Goal: Find contact information: Find contact information

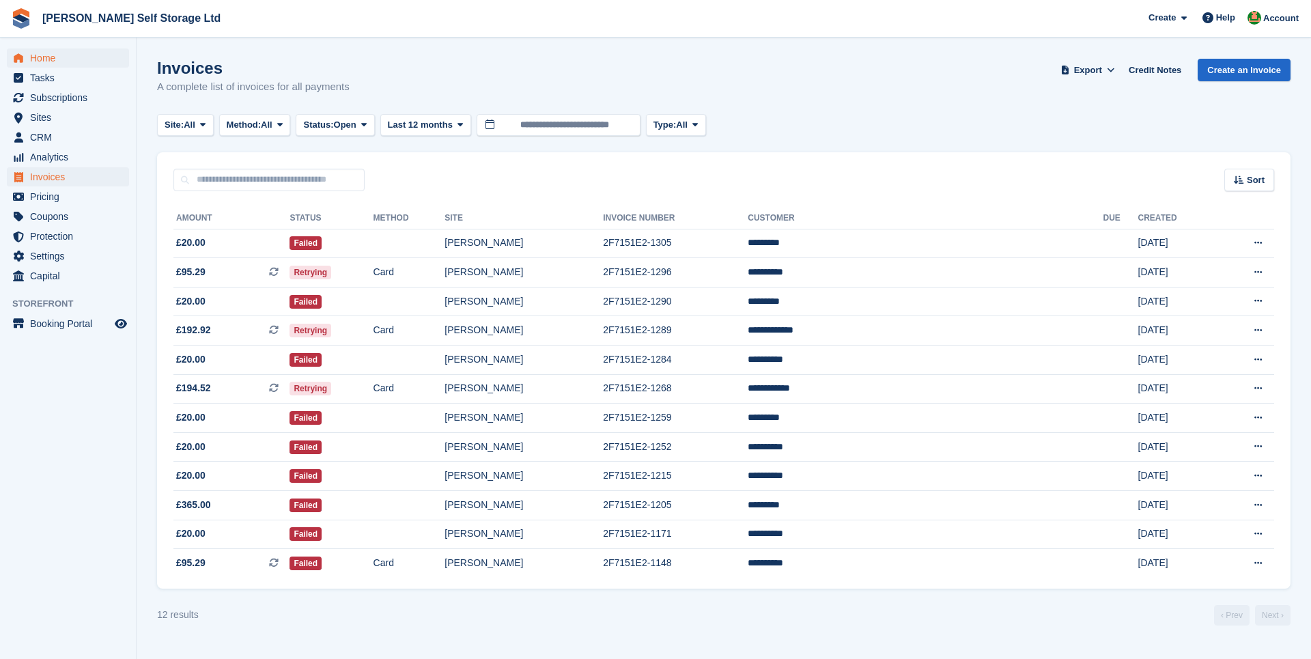
click at [44, 57] on span "Home" at bounding box center [71, 57] width 82 height 19
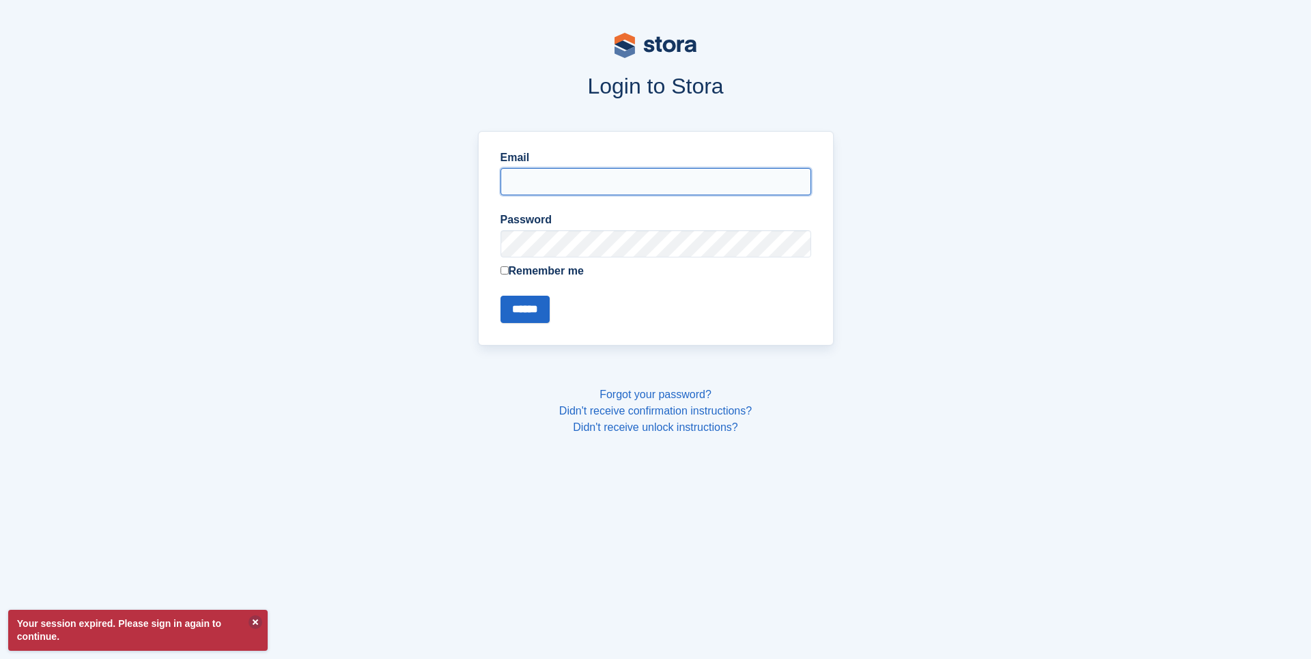
type input "**********"
click at [530, 299] on input "******" at bounding box center [524, 309] width 49 height 27
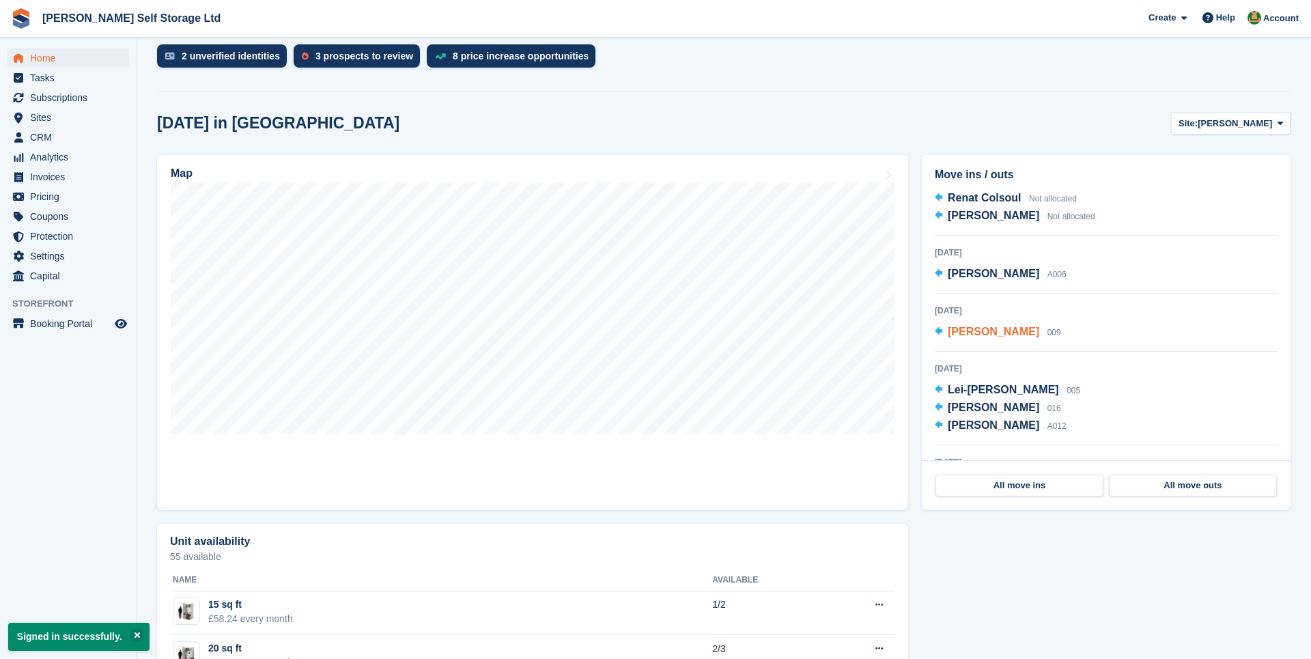
scroll to position [79, 0]
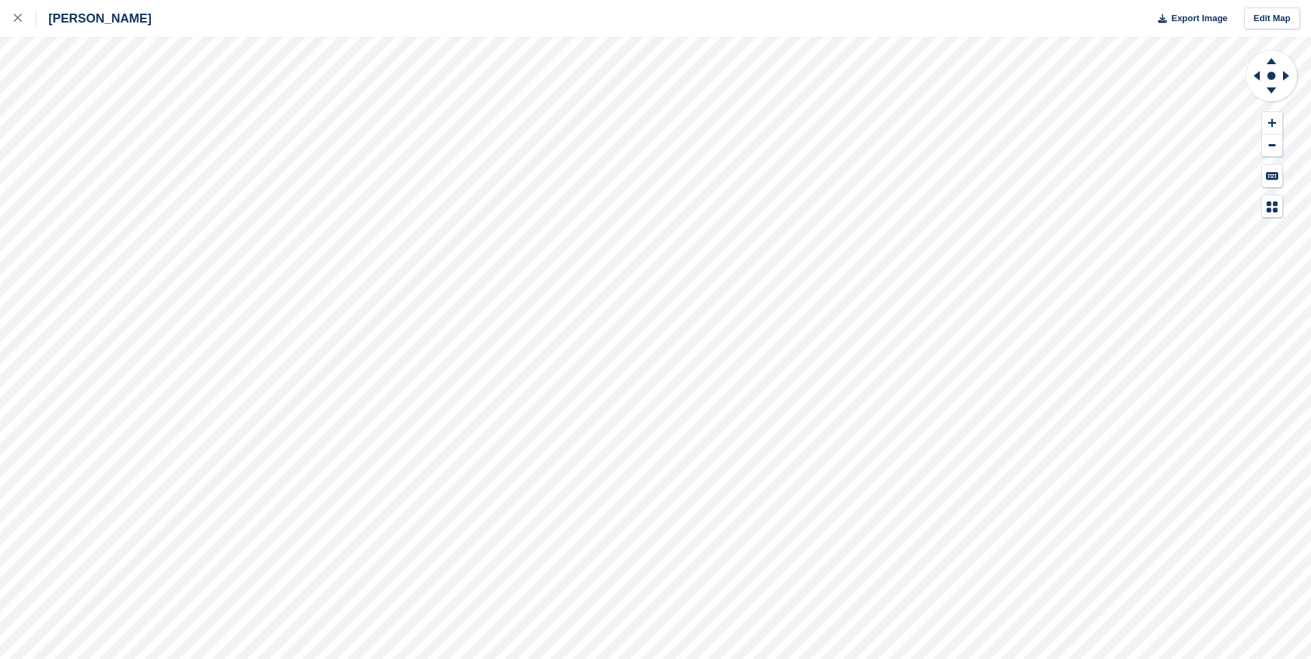
click at [84, 104] on div "[PERSON_NAME] Export Image Edit Map" at bounding box center [655, 329] width 1311 height 659
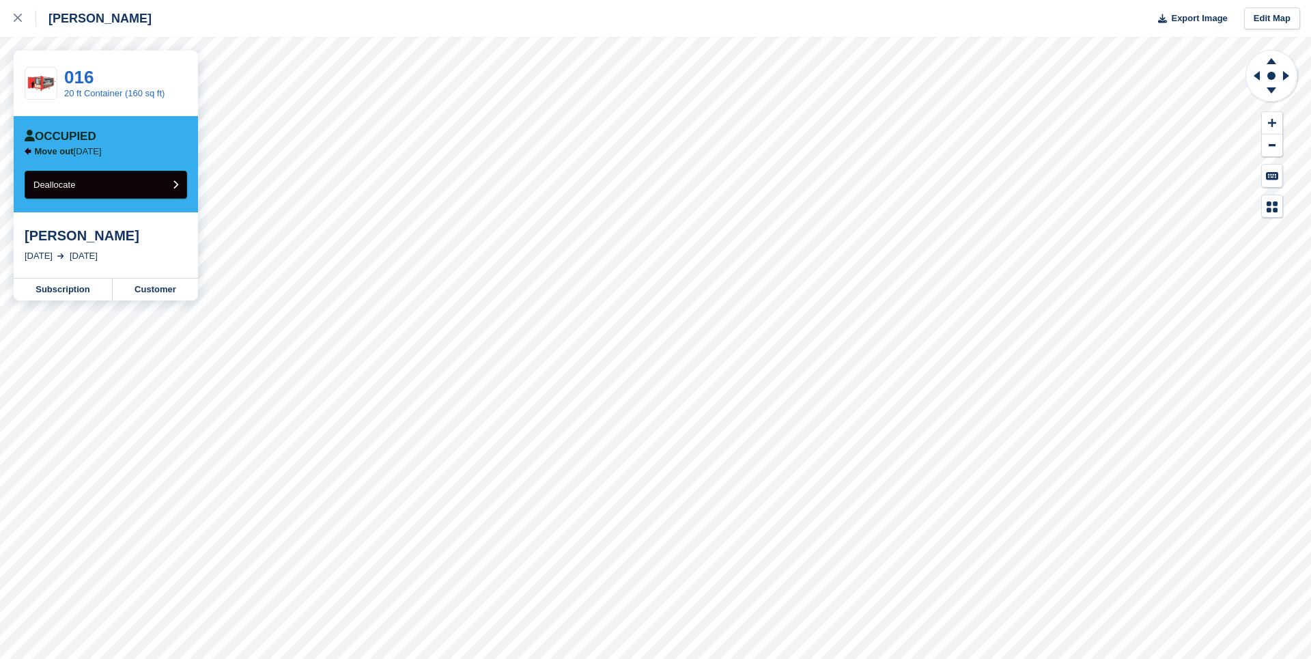
click at [122, 184] on button "Deallocate" at bounding box center [106, 185] width 162 height 28
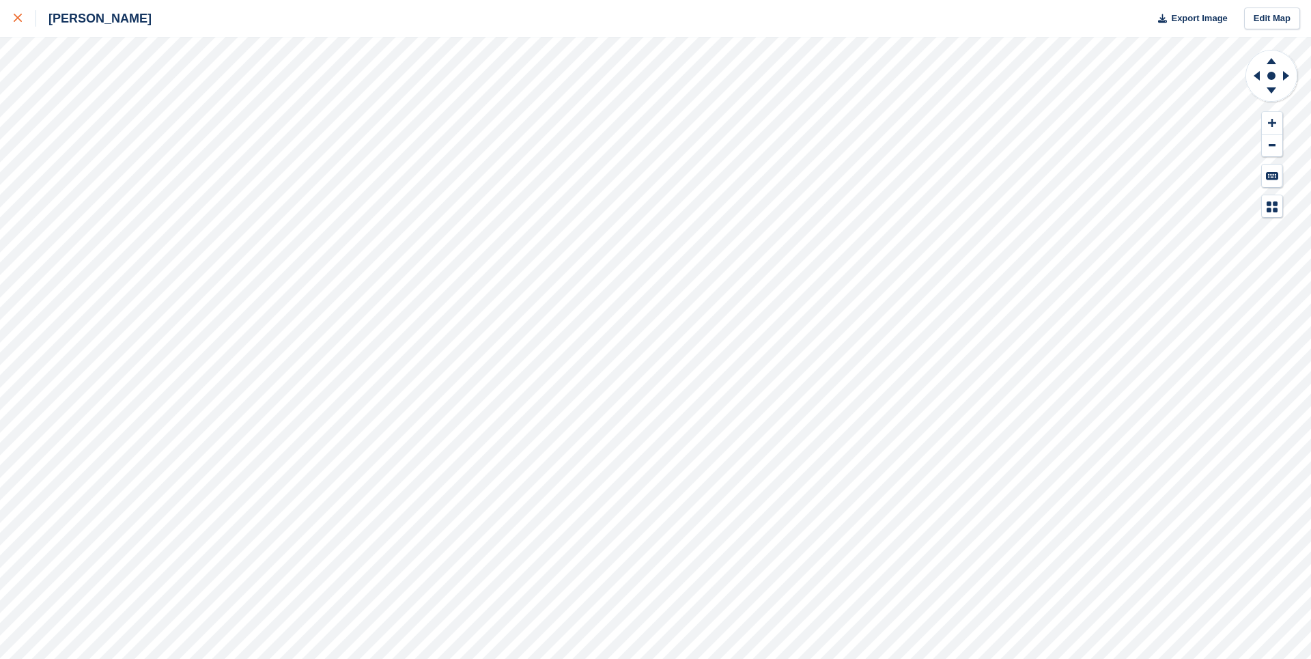
click at [16, 16] on icon at bounding box center [18, 18] width 8 height 8
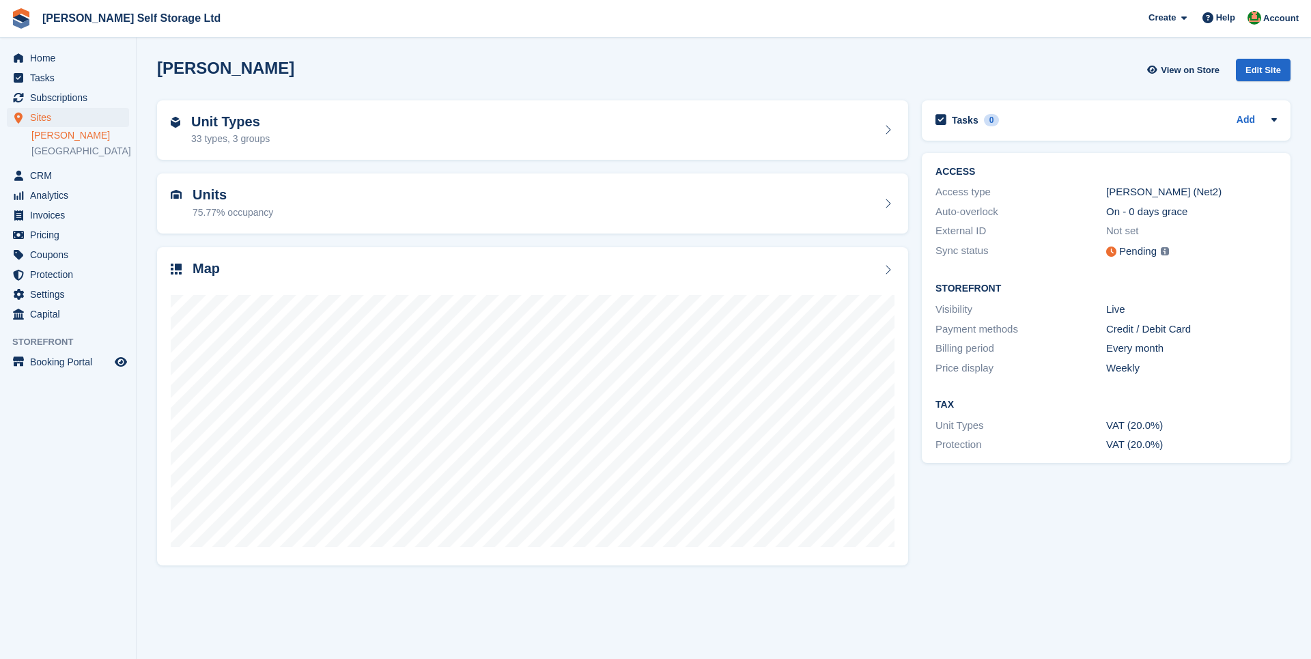
click at [145, 110] on section "Crosby View on Store Edit Site Unit Types 33 types, 3 groups Units 75.77% occup…" at bounding box center [724, 329] width 1174 height 659
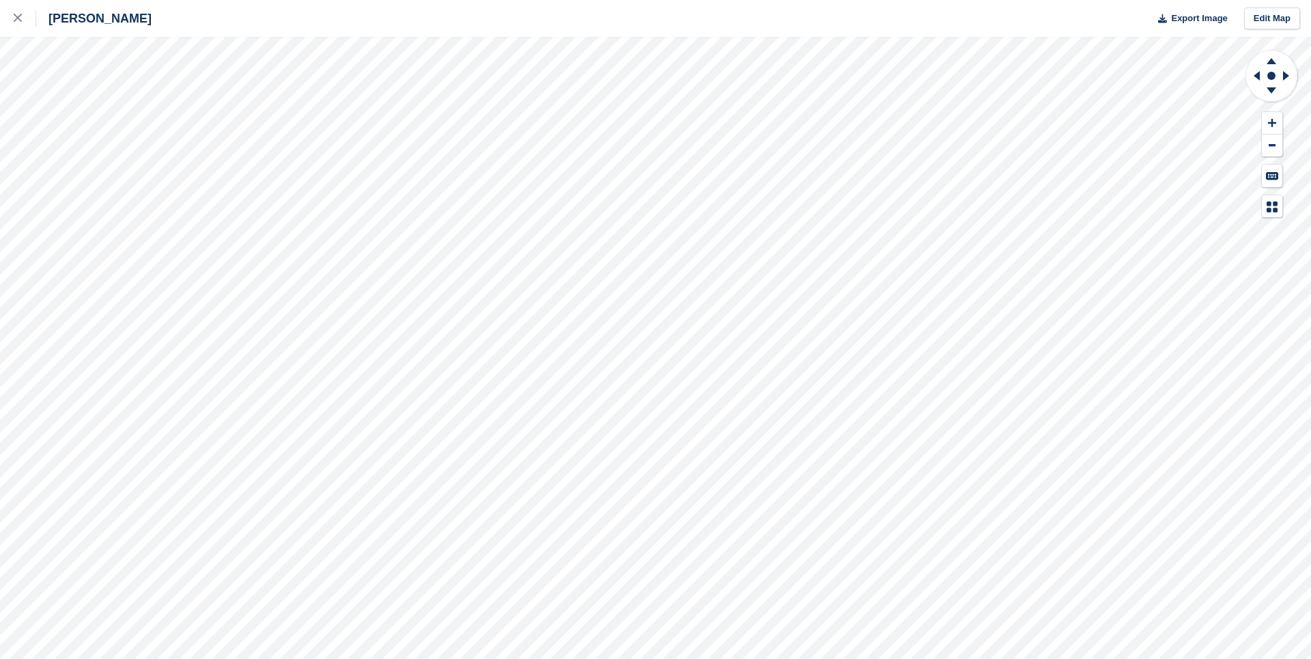
click at [35, 287] on div "Crosby Export Image Edit Map" at bounding box center [655, 329] width 1311 height 659
click at [79, 104] on div "Crosby Export Image Edit Map" at bounding box center [655, 329] width 1311 height 659
click at [42, 203] on div "Crosby Export Image Edit Map" at bounding box center [655, 329] width 1311 height 659
click at [22, 18] on div at bounding box center [25, 18] width 23 height 16
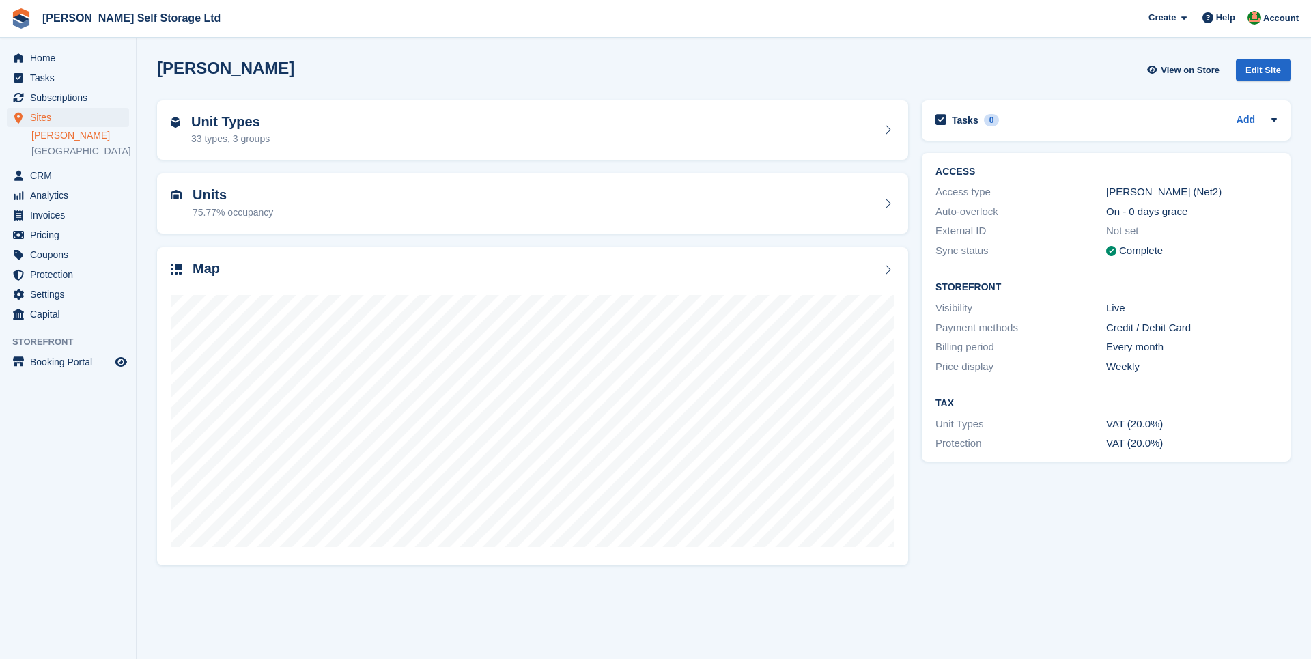
click at [296, 627] on section "Crosby View on Store Edit Site Unit Types 33 types, 3 groups Units 75.77% occup…" at bounding box center [724, 329] width 1174 height 659
click at [471, 57] on div "Crosby View on Store Edit Site" at bounding box center [723, 73] width 1147 height 42
click at [44, 66] on span "Home" at bounding box center [71, 57] width 82 height 19
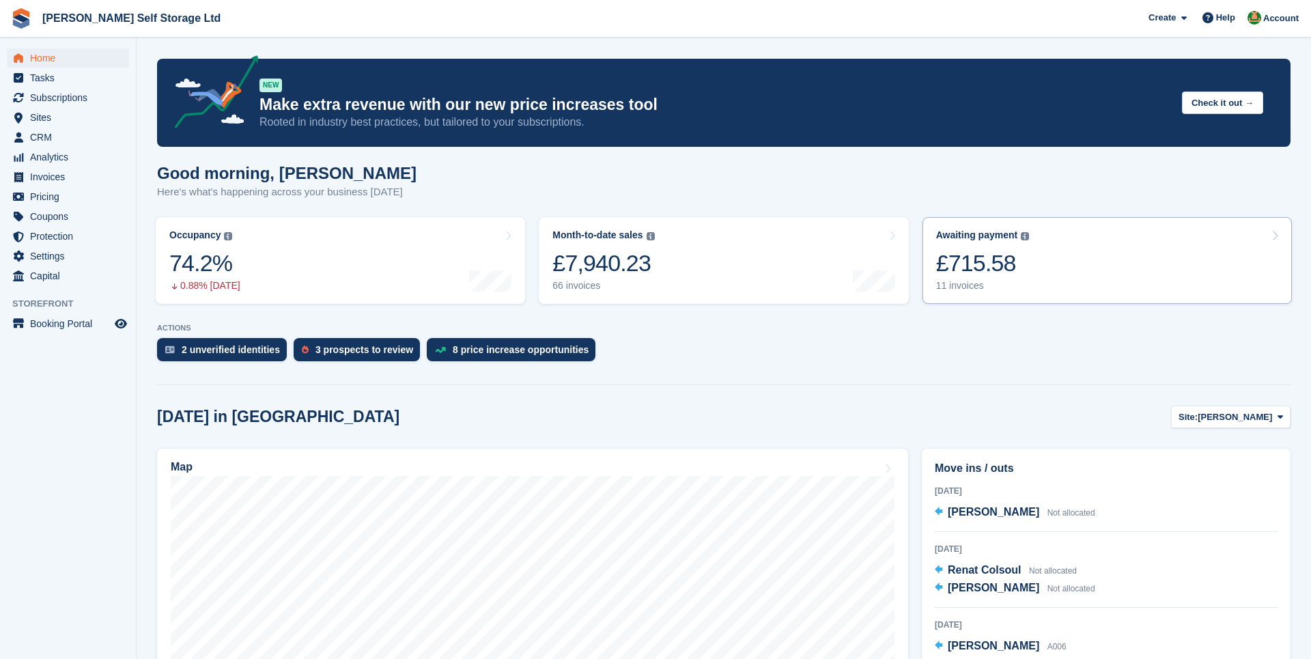
click at [1053, 242] on link "Awaiting payment The total outstanding balance on all open invoices. £715.58 11…" at bounding box center [1106, 260] width 369 height 87
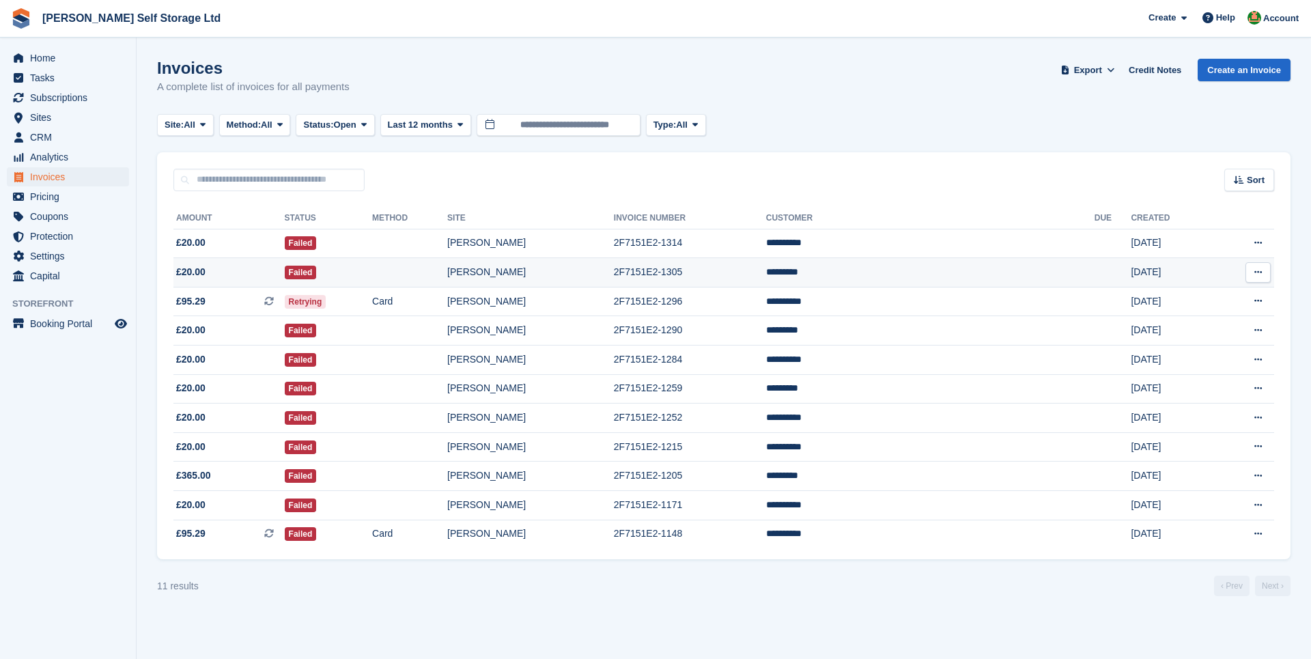
click at [896, 272] on td "*********" at bounding box center [930, 272] width 328 height 29
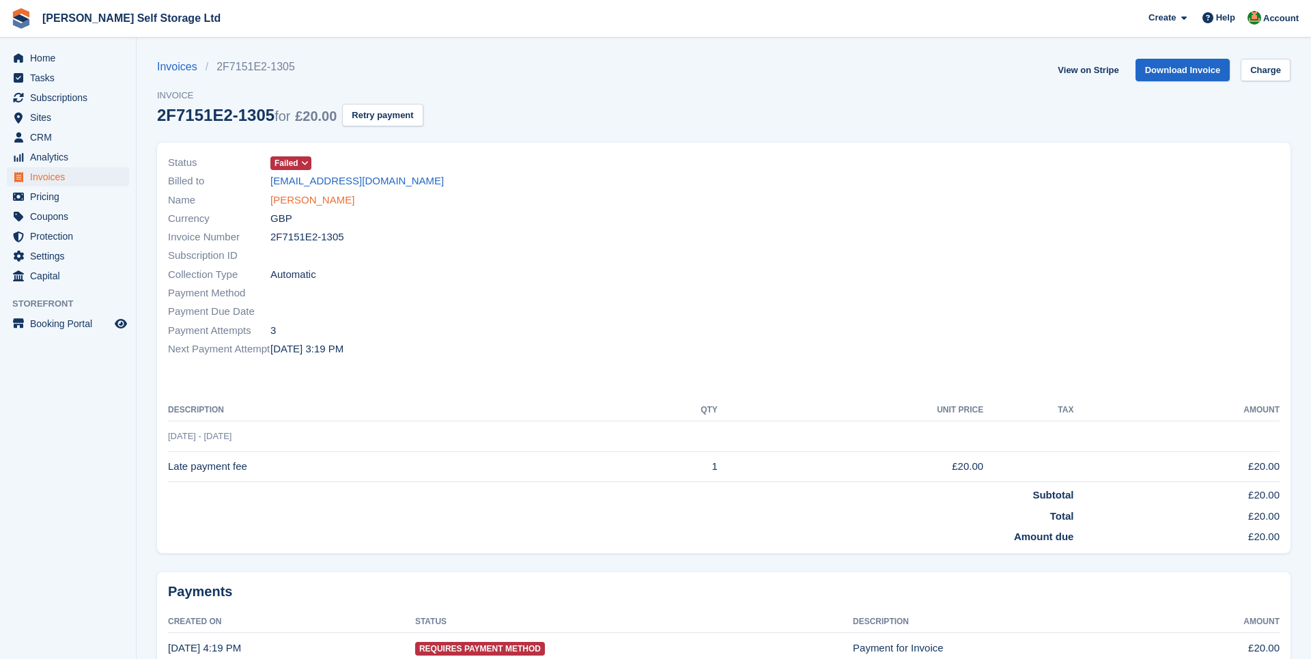
click at [298, 197] on link "[PERSON_NAME]" at bounding box center [312, 201] width 84 height 16
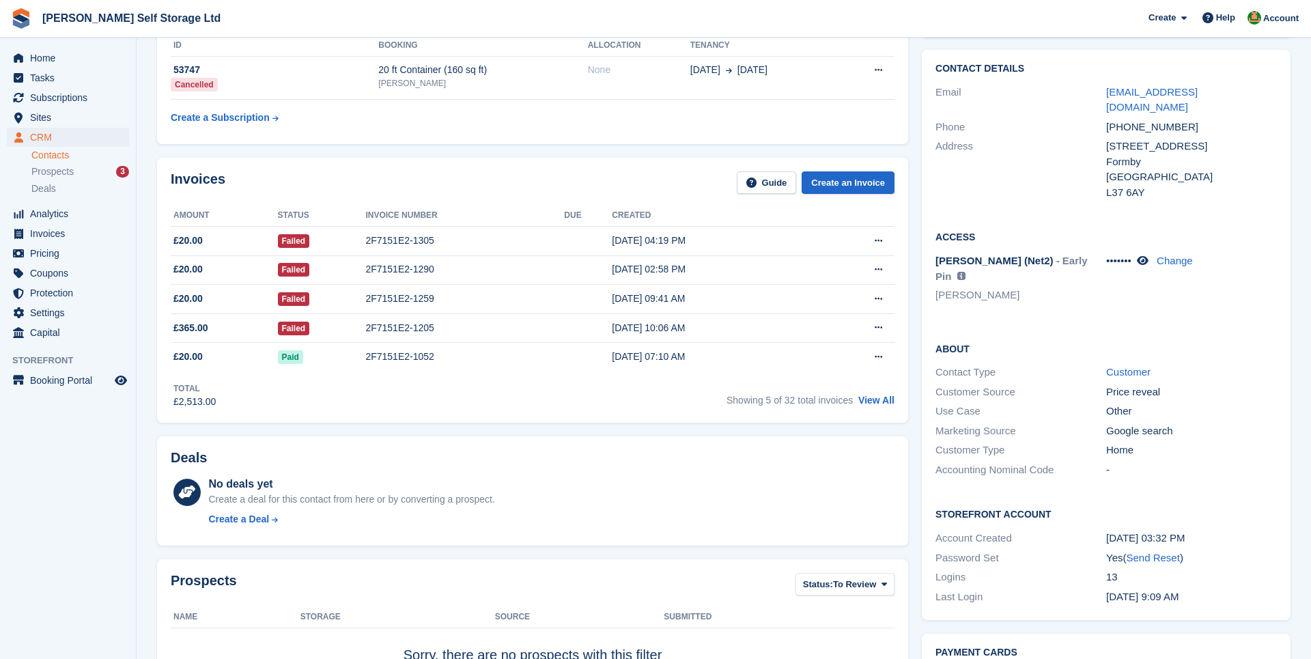
scroll to position [73, 0]
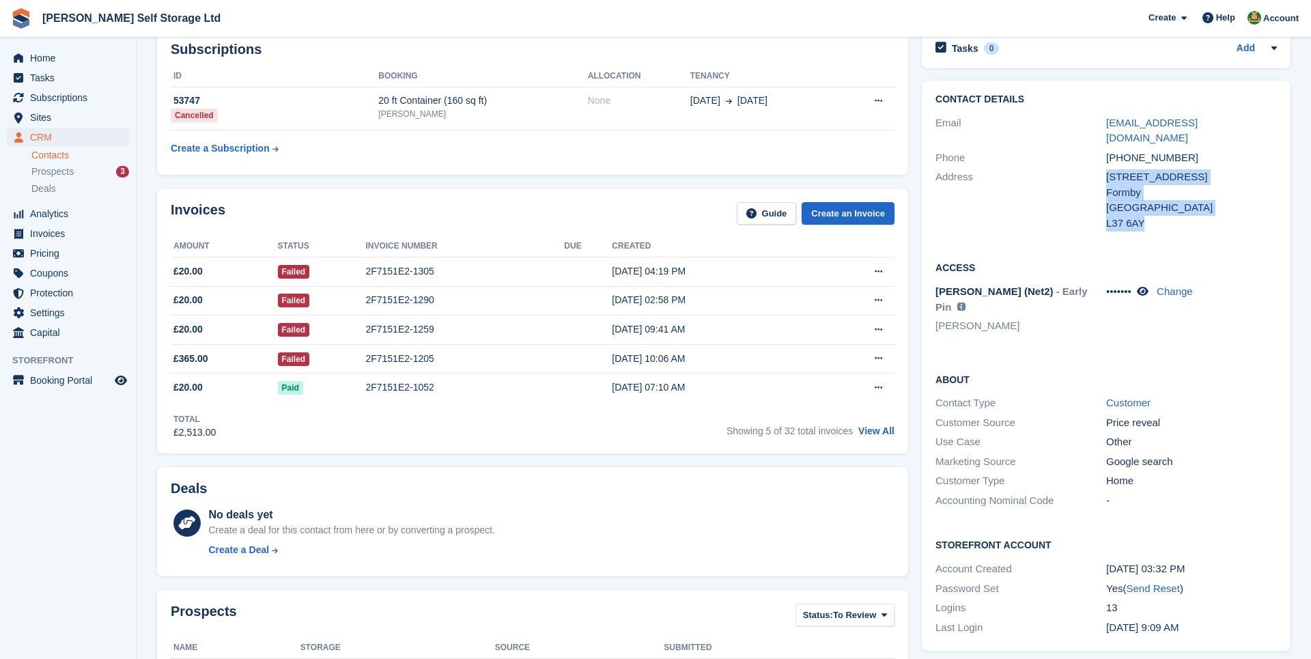
drag, startPoint x: 1108, startPoint y: 160, endPoint x: 1157, endPoint y: 203, distance: 65.3
click at [1157, 203] on div "36 Altcar Lane Formby United Kingdom L37 6AY" at bounding box center [1191, 199] width 171 height 61
copy div "36 Altcar Lane Formby United Kingdom L37 6AY"
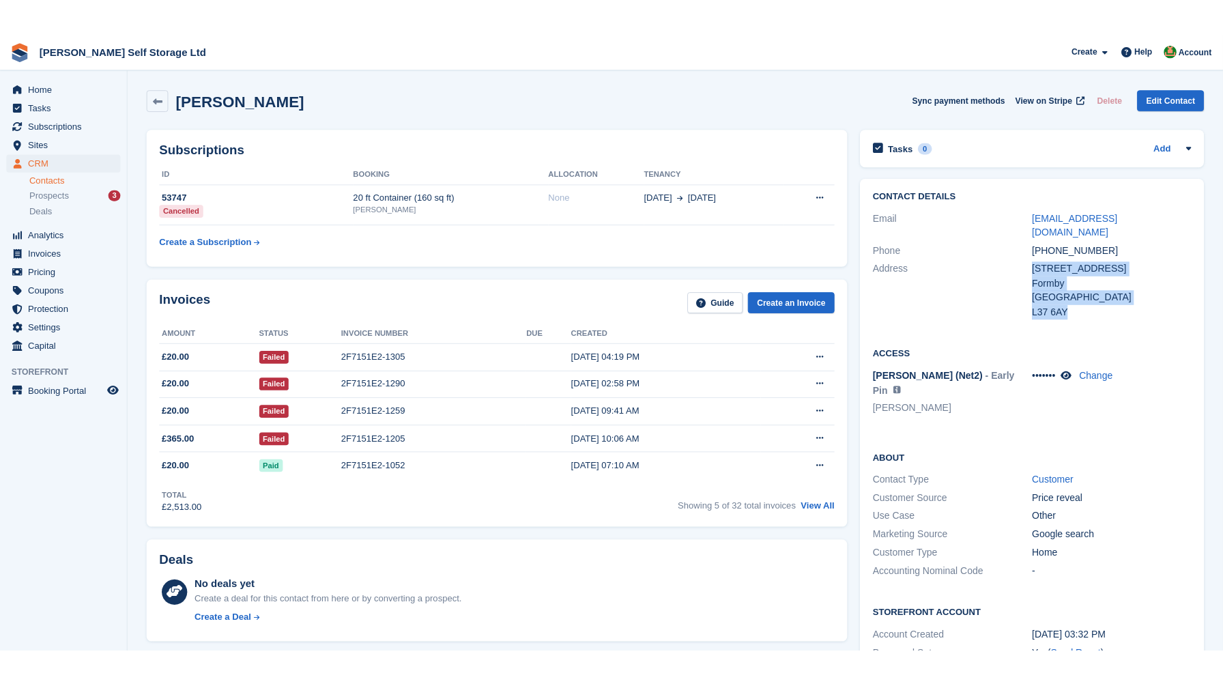
scroll to position [0, 0]
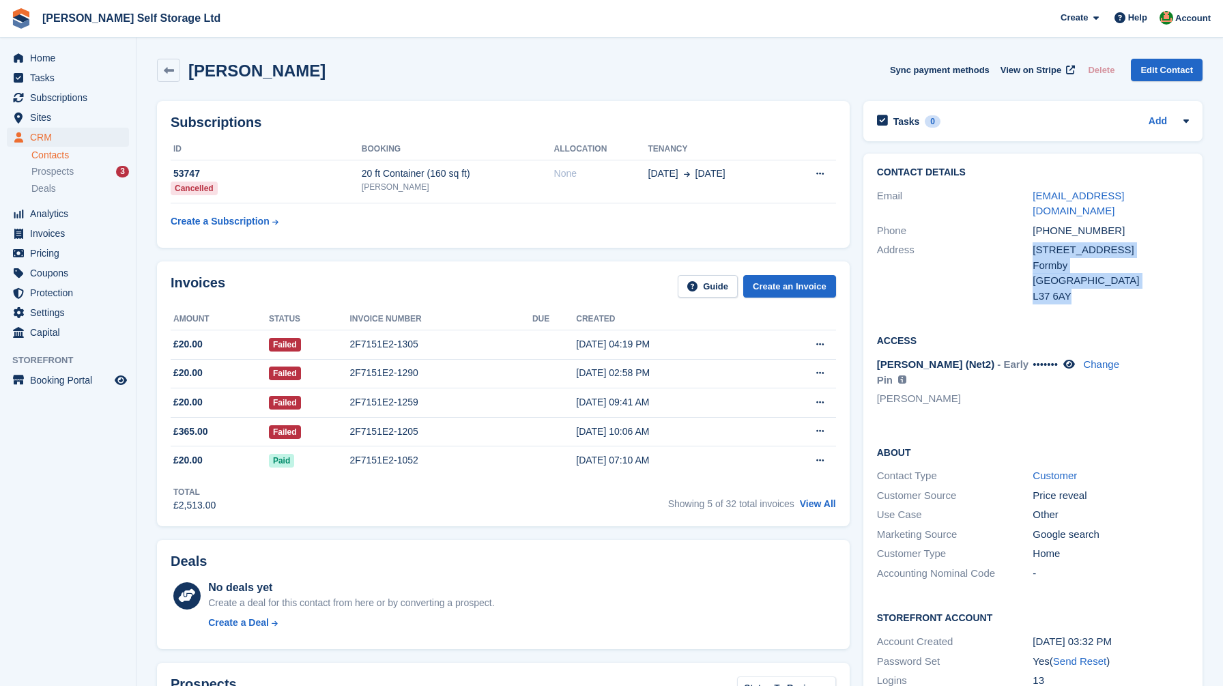
click at [1069, 300] on div "Contact Details Email tonylong1905@gmail.com Phone +447805971283 Address 36 Alt…" at bounding box center [1033, 237] width 339 height 166
drag, startPoint x: 1031, startPoint y: 197, endPoint x: 1147, endPoint y: 196, distance: 116.1
click at [1145, 196] on div "Email tonylong1905@gmail.com" at bounding box center [1033, 203] width 312 height 35
click at [1156, 197] on div "[EMAIL_ADDRESS][DOMAIN_NAME]" at bounding box center [1111, 203] width 156 height 31
drag, startPoint x: 1154, startPoint y: 197, endPoint x: 1033, endPoint y: 197, distance: 121.5
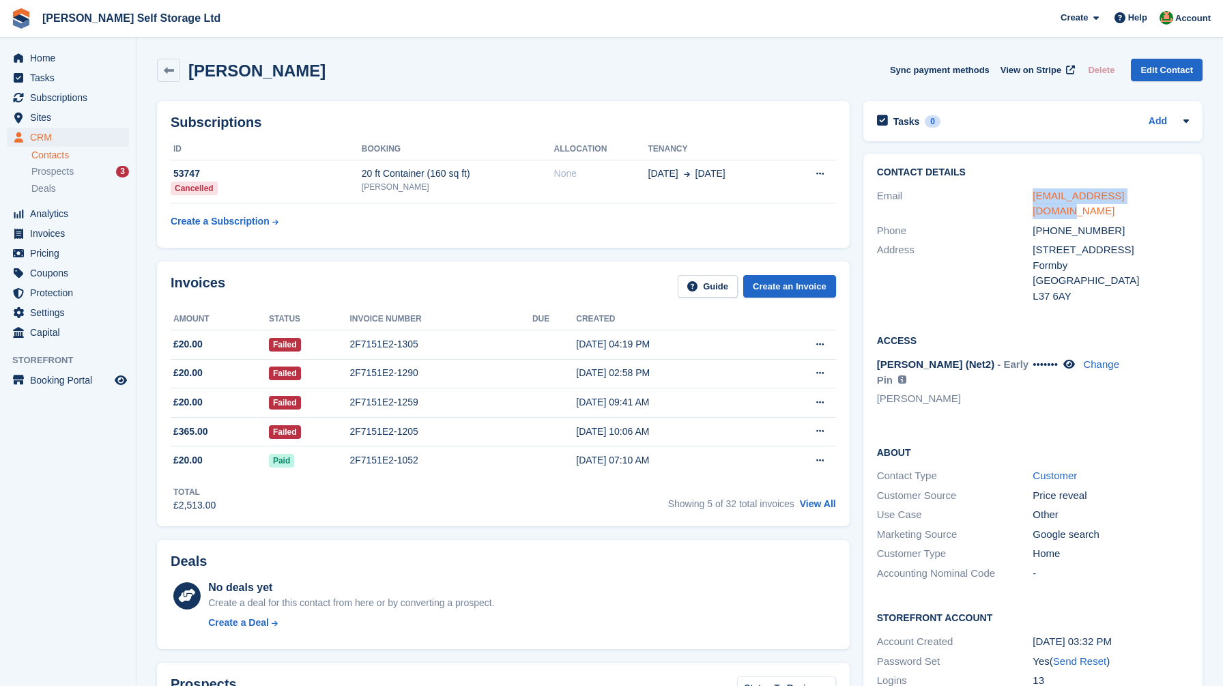
click at [1033, 197] on div "[EMAIL_ADDRESS][DOMAIN_NAME]" at bounding box center [1111, 203] width 156 height 31
copy link "[EMAIL_ADDRESS][DOMAIN_NAME]"
drag, startPoint x: 1111, startPoint y: 215, endPoint x: 1034, endPoint y: 219, distance: 77.2
click at [1034, 223] on div "+447805971283" at bounding box center [1111, 231] width 156 height 16
copy div "+447805971283"
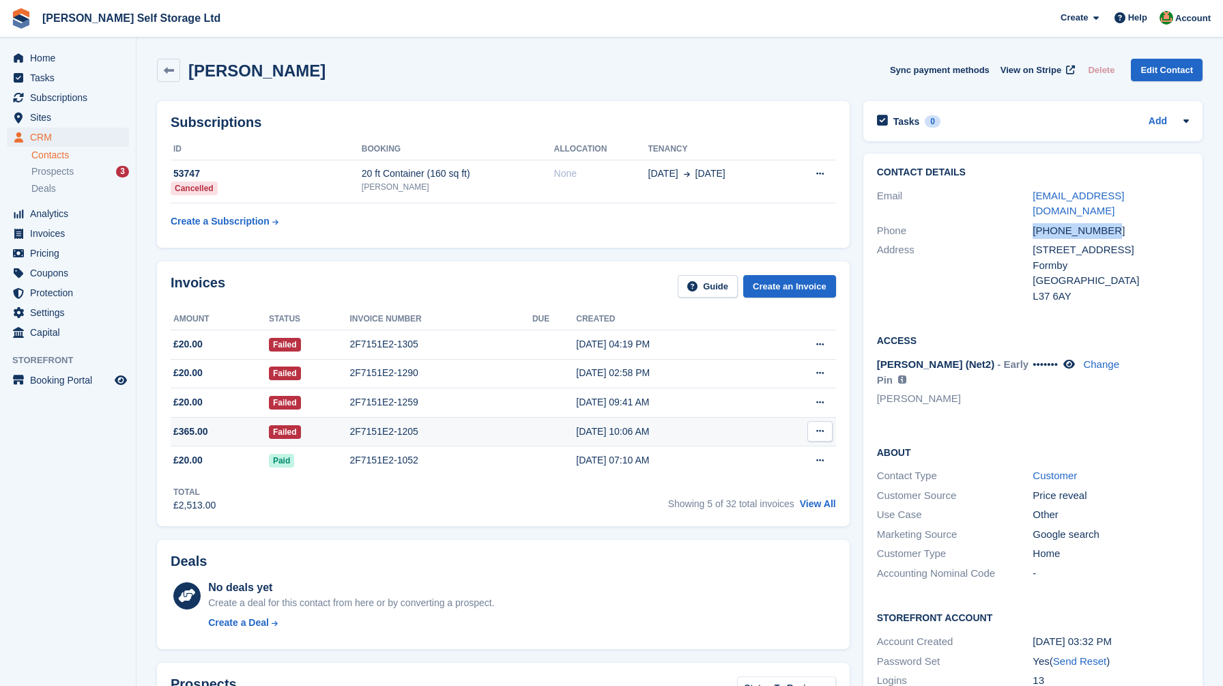
click at [195, 436] on span "£365.00" at bounding box center [190, 432] width 35 height 14
click at [859, 421] on div "Contact Details Email tonylong1905@gmail.com Phone +447805971283 Address 36 Alt…" at bounding box center [1033, 439] width 353 height 584
click at [857, 391] on div "Contact Details Email tonylong1905@gmail.com Phone +447805971283 Address 36 Alt…" at bounding box center [1033, 439] width 353 height 584
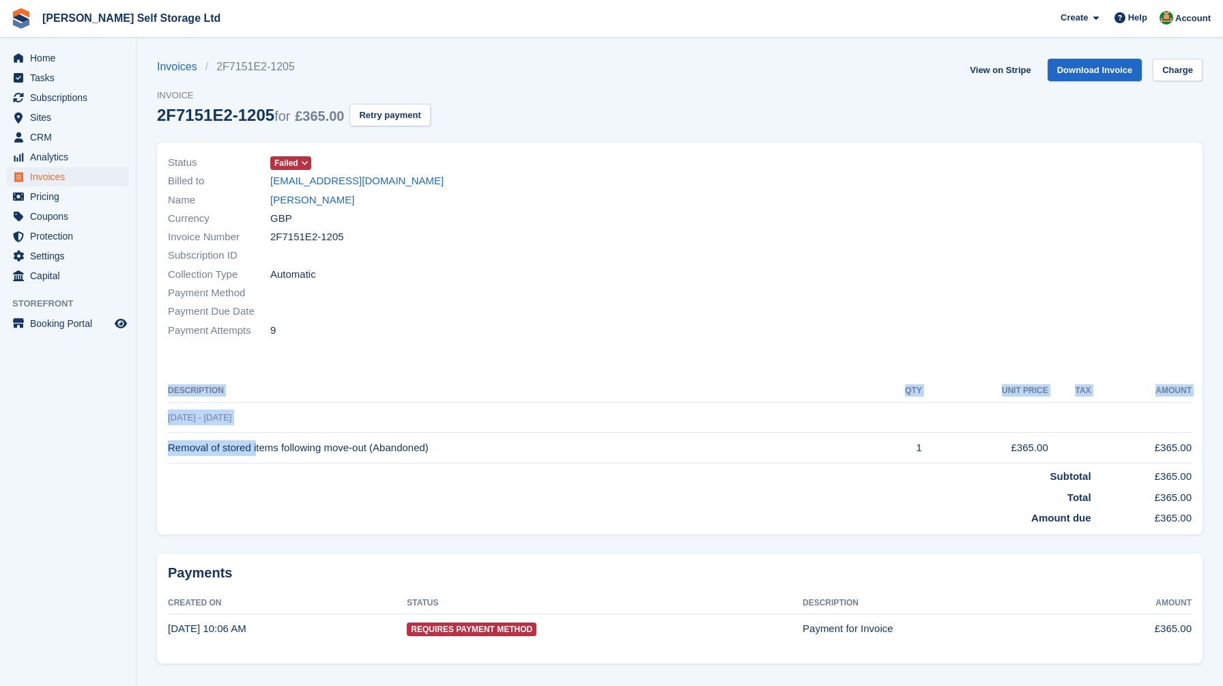
drag, startPoint x: 167, startPoint y: 443, endPoint x: 309, endPoint y: 433, distance: 143.0
click at [309, 433] on div "Status Failed Billed to [EMAIL_ADDRESS][DOMAIN_NAME] Name [PERSON_NAME] Currenc…" at bounding box center [680, 339] width 1046 height 392
click at [354, 435] on td "Removal of stored items following move-out (Abandoned)" at bounding box center [522, 448] width 709 height 31
drag, startPoint x: 438, startPoint y: 450, endPoint x: 169, endPoint y: 446, distance: 269.0
click at [169, 446] on td "Removal of stored items following move-out (Abandoned)" at bounding box center [522, 448] width 709 height 31
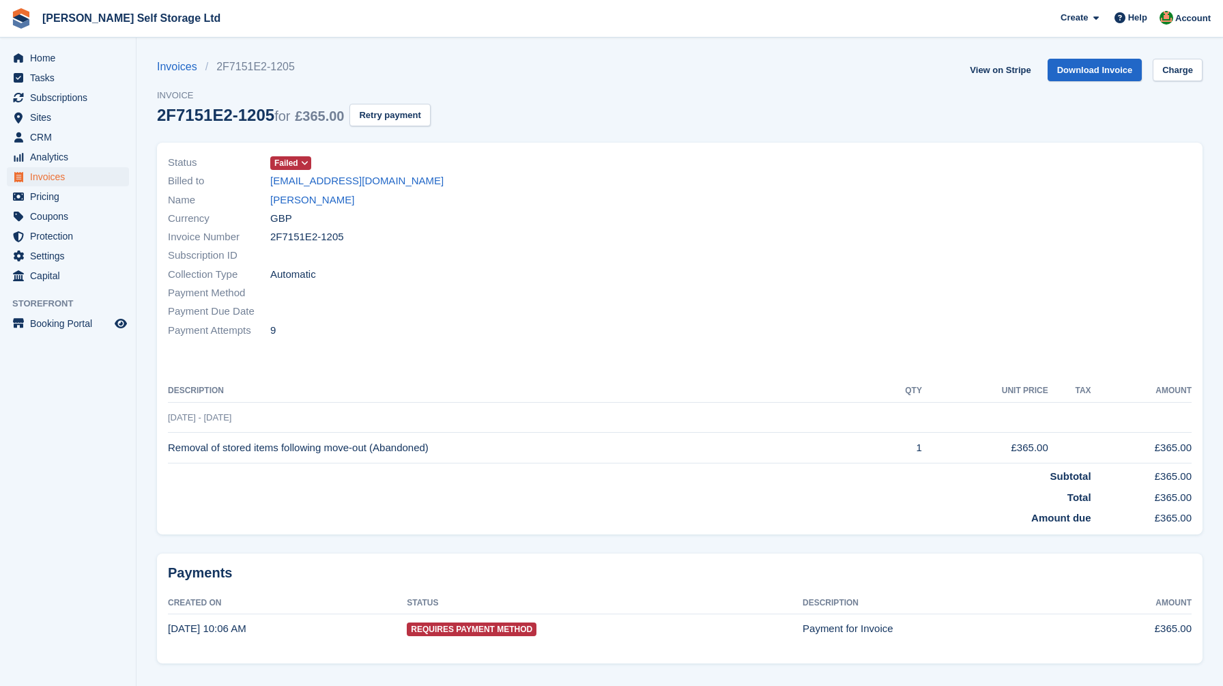
copy td "Removal of stored items following move-out (Abandoned)"
